Goal: Transaction & Acquisition: Book appointment/travel/reservation

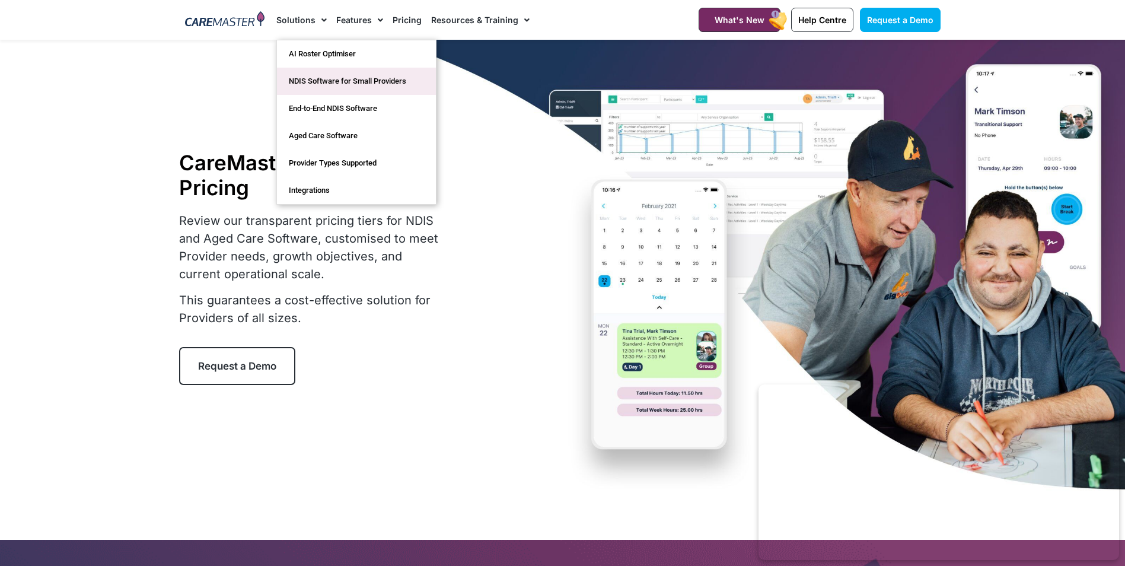
click at [392, 84] on link "NDIS Software for Small Providers" at bounding box center [356, 81] width 159 height 27
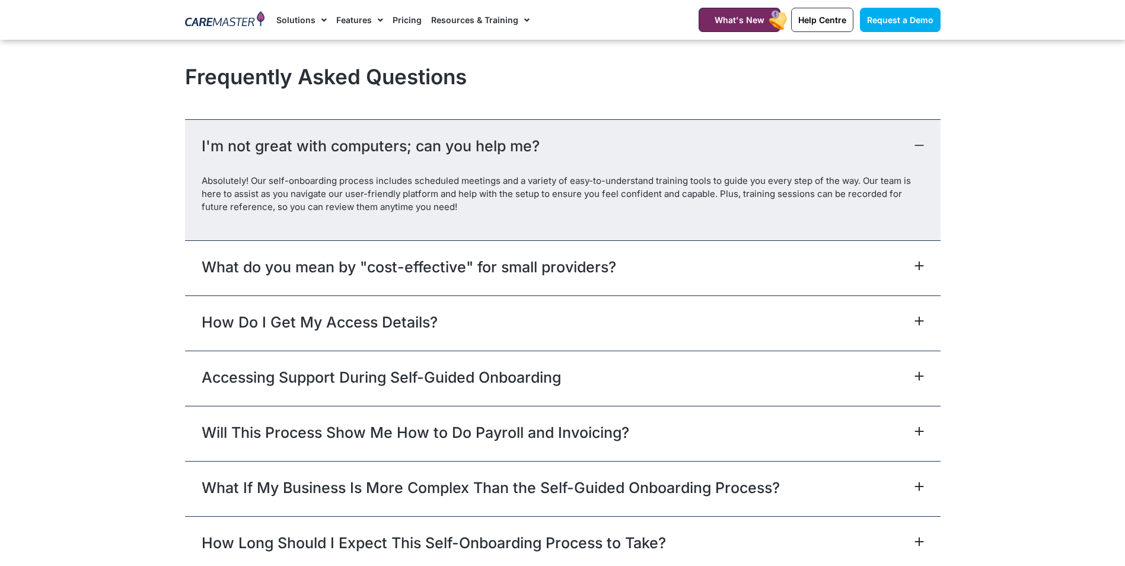
scroll to position [5278, 0]
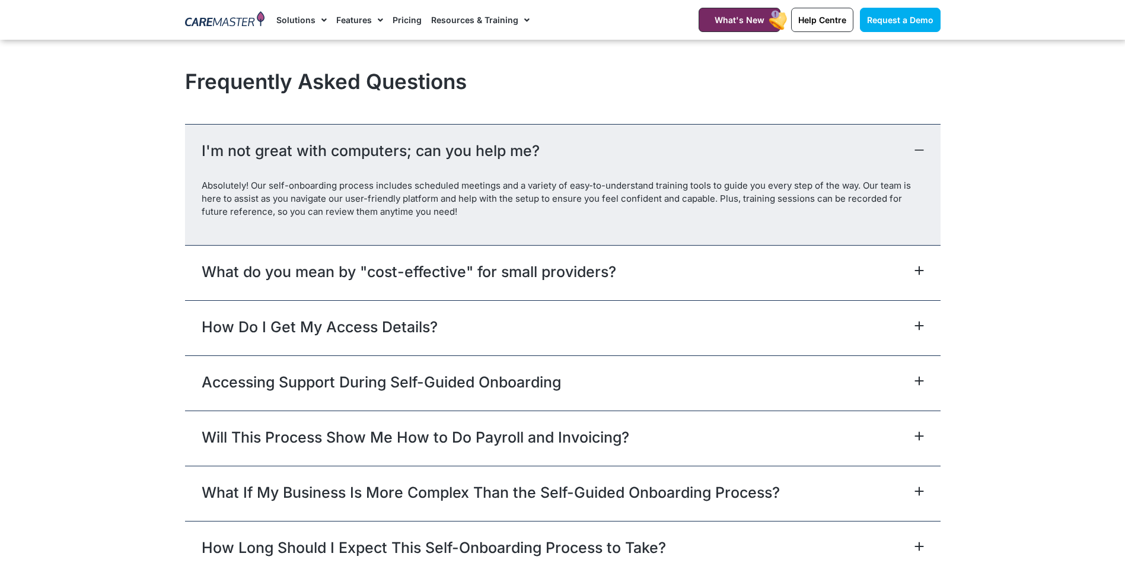
click at [920, 274] on icon at bounding box center [918, 270] width 9 height 9
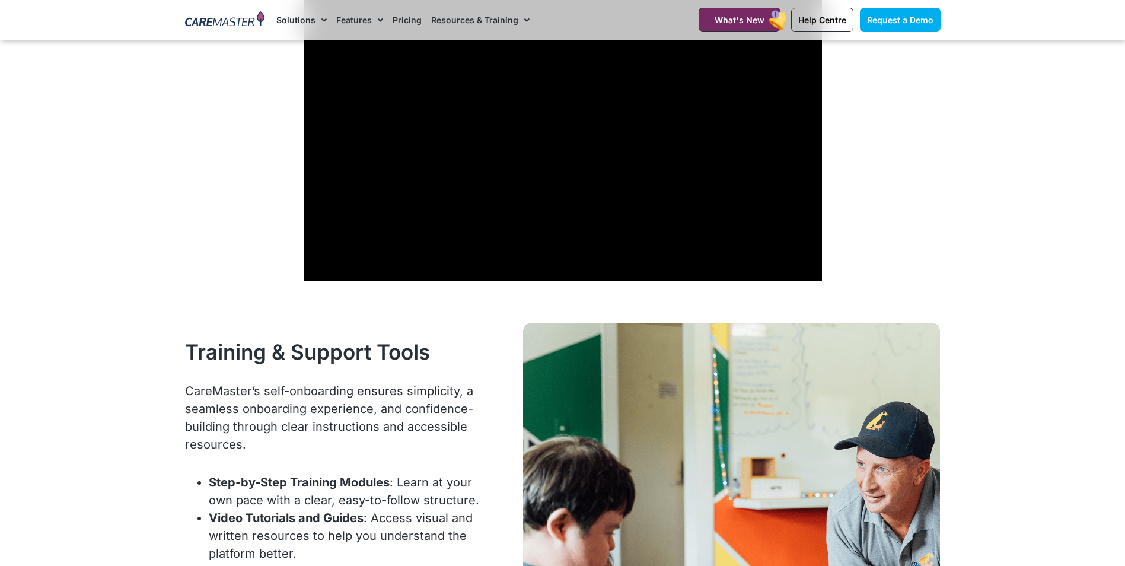
scroll to position [4151, 0]
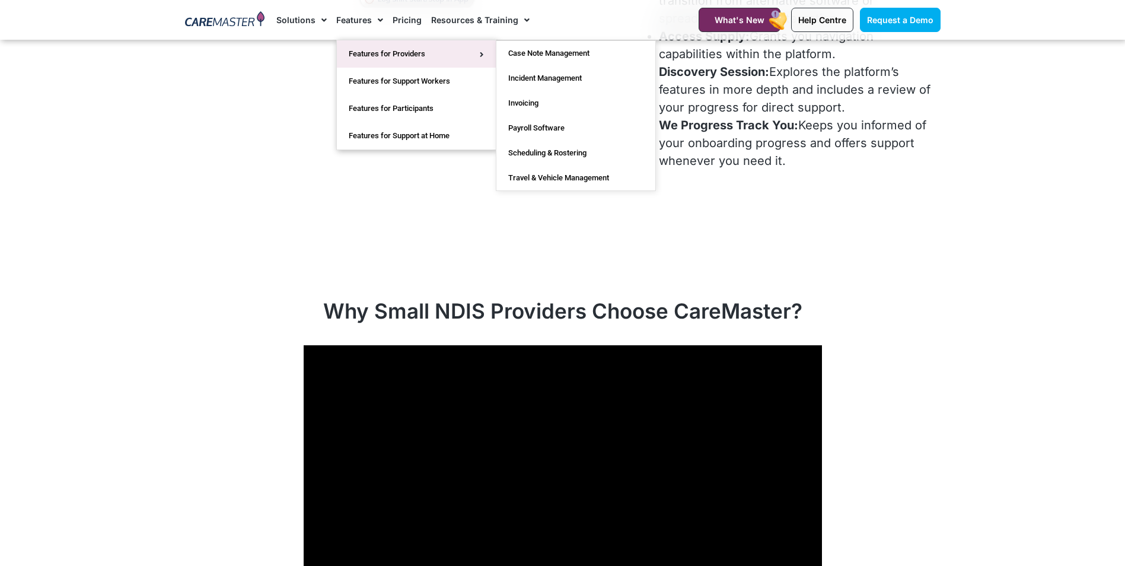
click at [420, 53] on link "Features for Providers" at bounding box center [416, 53] width 159 height 27
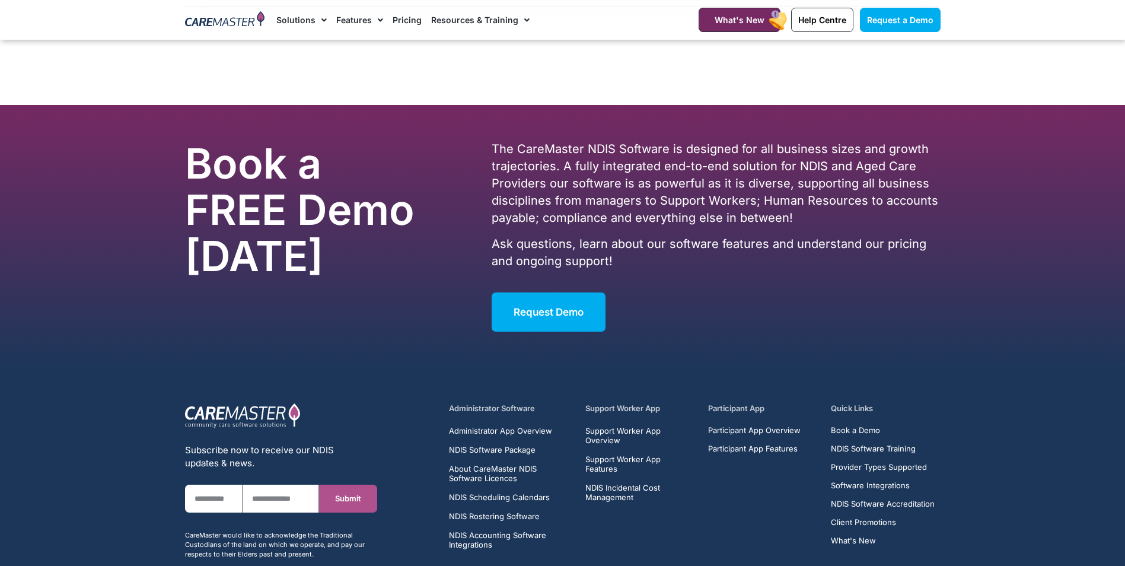
scroll to position [4451, 0]
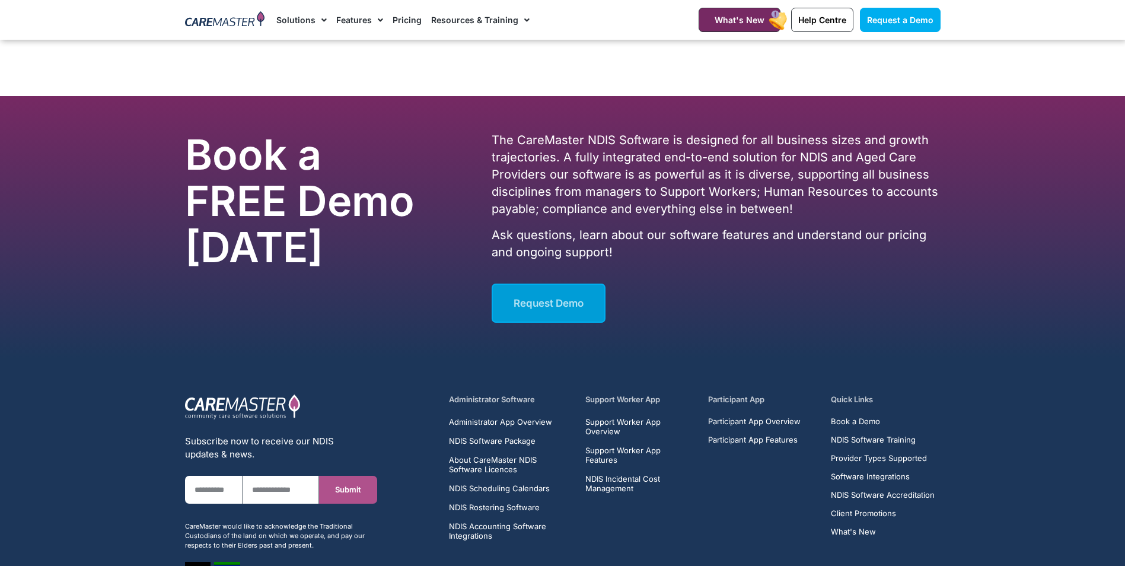
click at [530, 309] on span "Request Demo" at bounding box center [549, 303] width 70 height 12
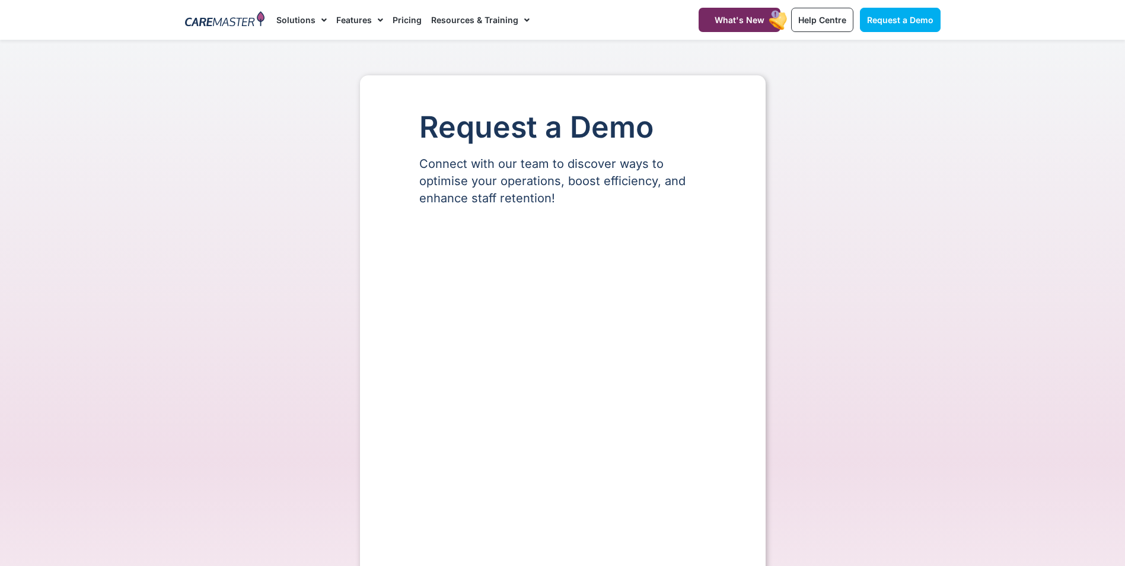
select select "**"
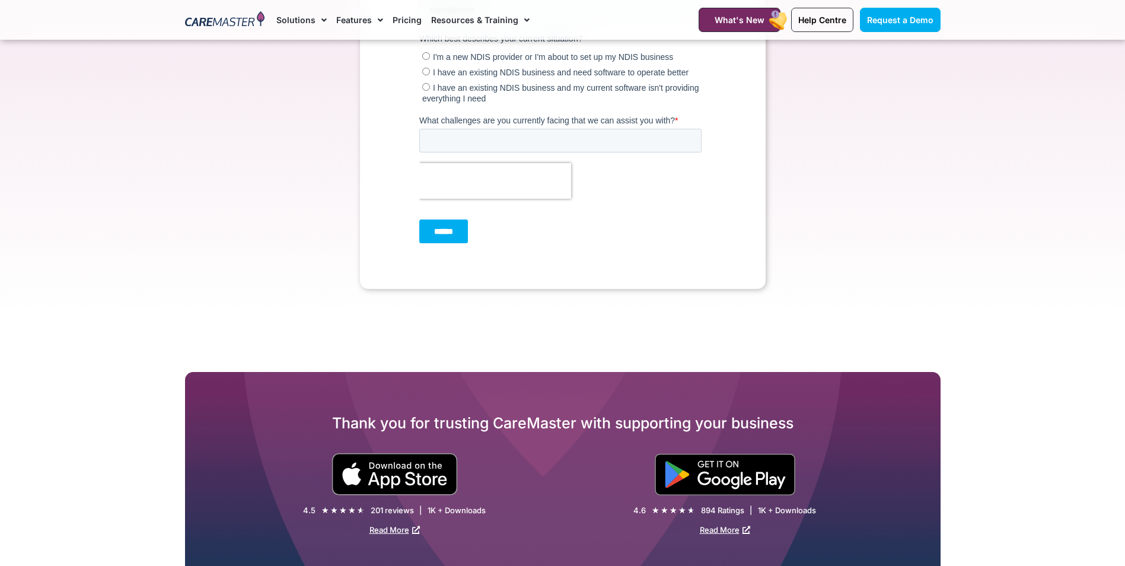
scroll to position [534, 0]
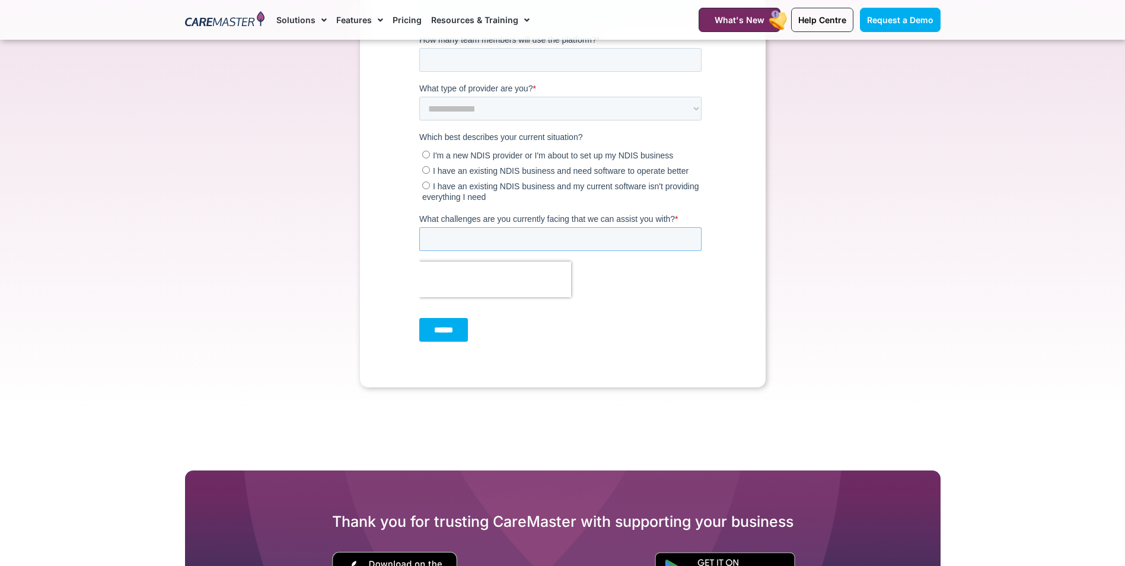
click at [476, 242] on input "What challenges are you currently facing that we can assist you with? *" at bounding box center [560, 240] width 282 height 24
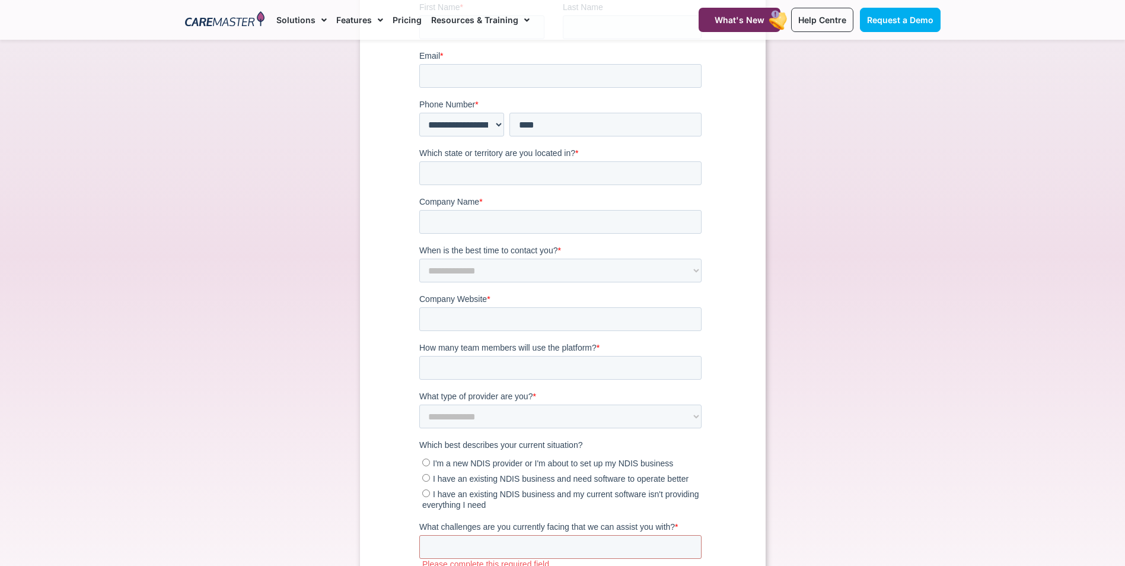
scroll to position [0, 0]
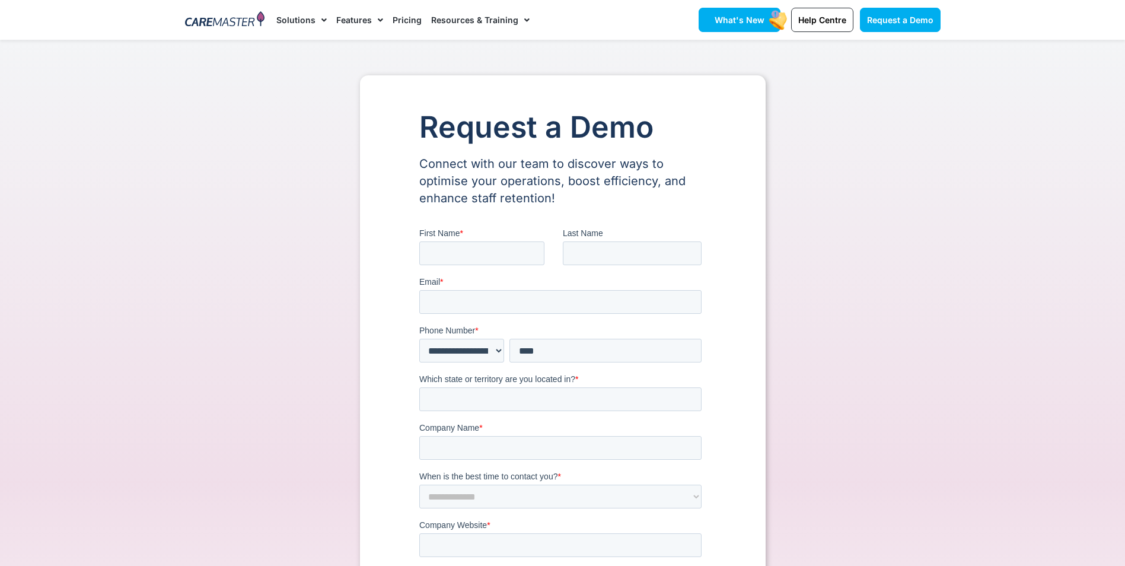
click at [747, 24] on span "What's New" at bounding box center [740, 20] width 50 height 10
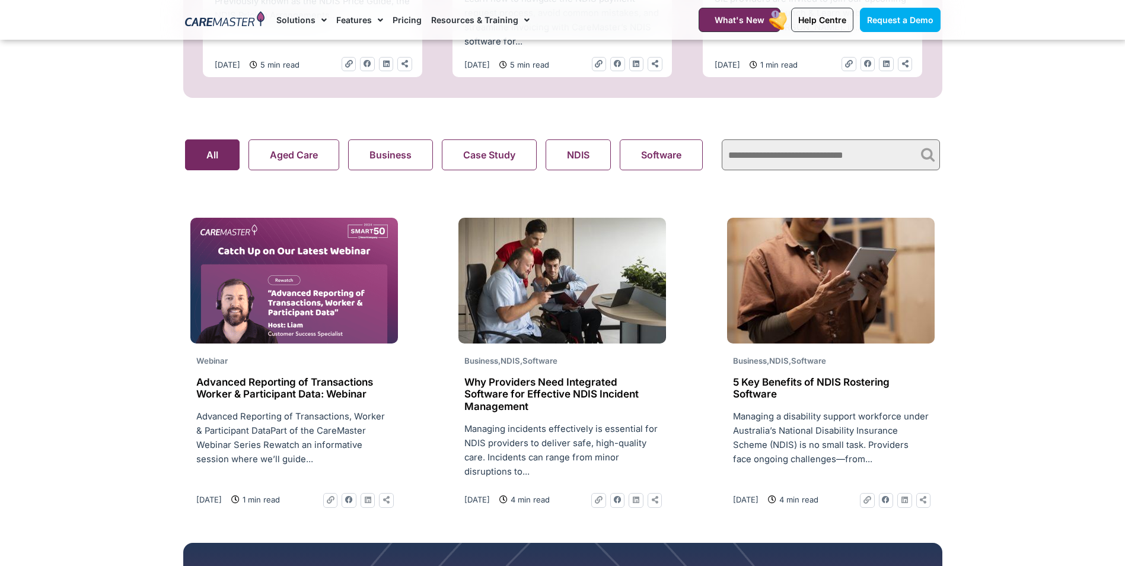
scroll to position [712, 0]
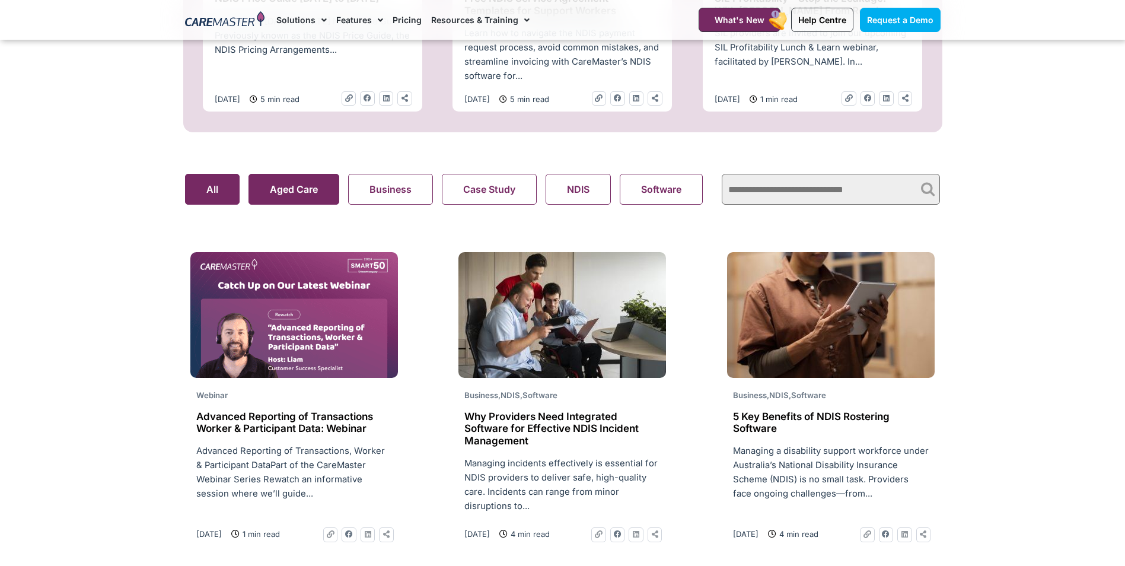
click at [278, 191] on button "Aged Care" at bounding box center [293, 189] width 91 height 31
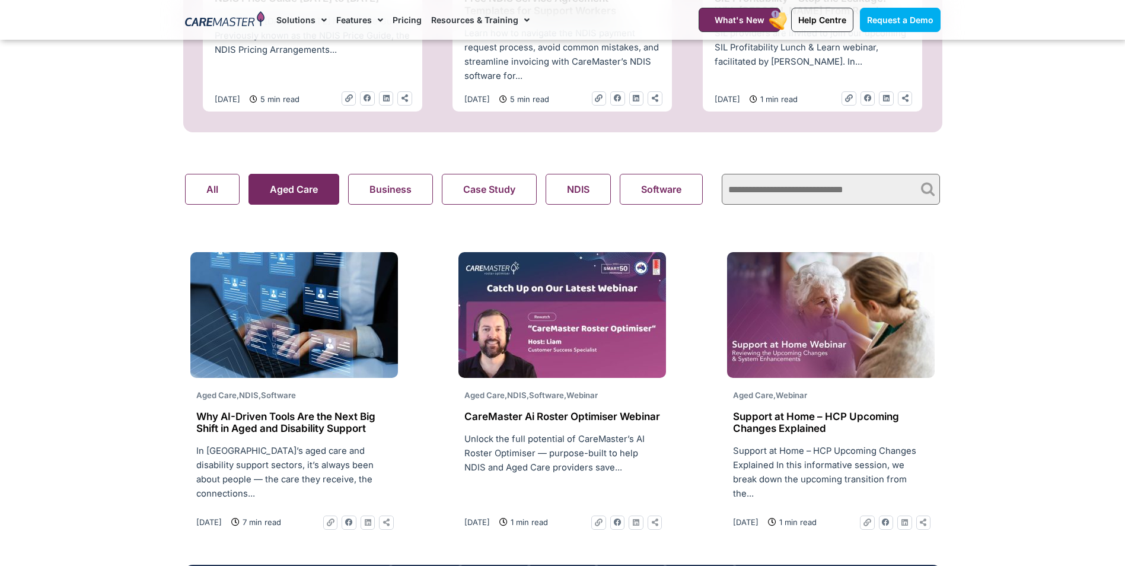
scroll to position [830, 0]
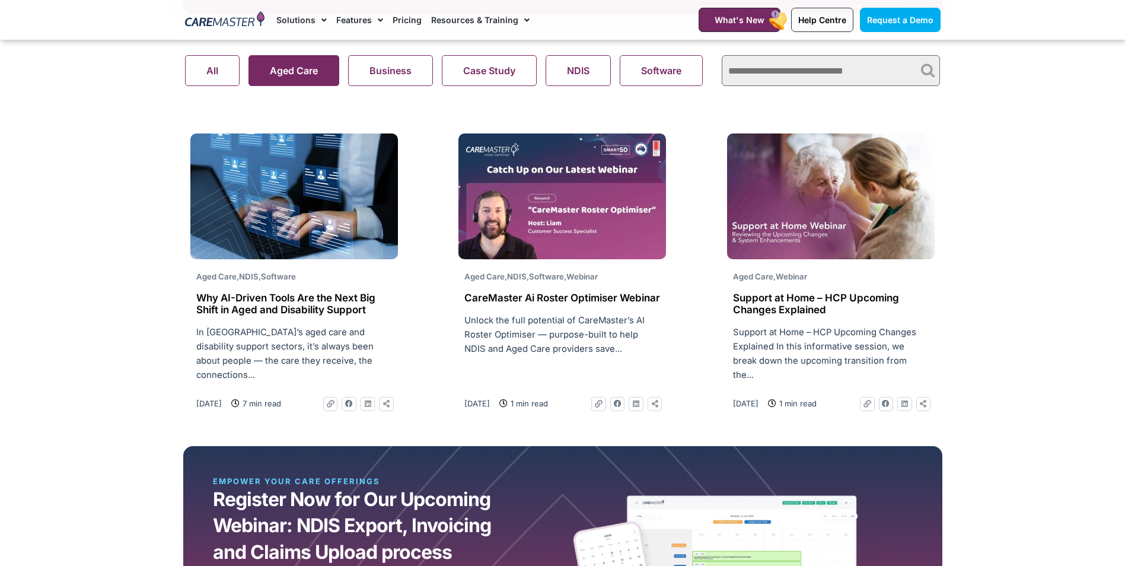
click at [670, 75] on search "Aged Care Business Case Study NDIS Software Support At Home Webinar All" at bounding box center [447, 70] width 525 height 31
click at [652, 68] on button "Software" at bounding box center [661, 70] width 83 height 31
